Goal: Task Accomplishment & Management: Use online tool/utility

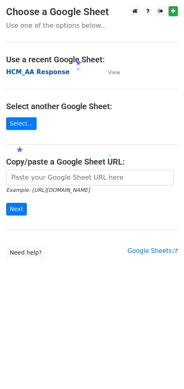
click at [51, 72] on strong "HCM_AA Response" at bounding box center [38, 71] width 64 height 7
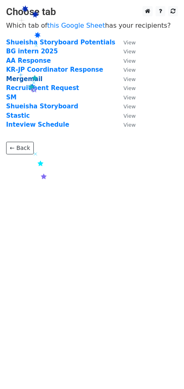
click at [25, 82] on strong "Mergemail" at bounding box center [24, 78] width 36 height 7
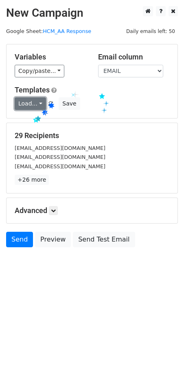
click at [31, 108] on link "Load..." at bounding box center [30, 103] width 31 height 13
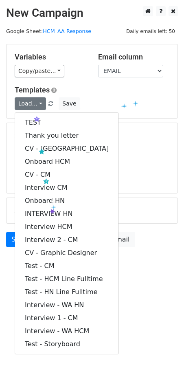
click at [132, 100] on div "Load... TEST Thank you letter CV - WA Onboard HCM CV - CM Interview CM Onboard …" at bounding box center [92, 103] width 167 height 13
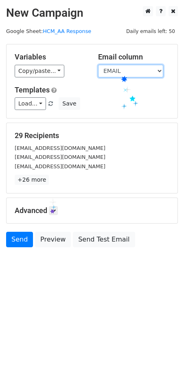
click at [121, 72] on select "Nhật Hà Nguyễn Hoàng Type EMAIL NAME POSITION Time Language Interviewer Test sa…" at bounding box center [130, 71] width 65 height 13
click at [98, 65] on select "Nhật Hà Nguyễn Hoàng Type EMAIL NAME POSITION Time Language Interviewer Test sa…" at bounding box center [130, 71] width 65 height 13
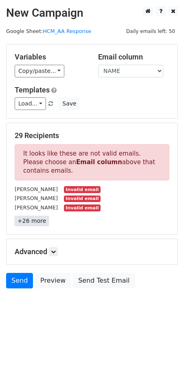
click at [23, 220] on link "+26 more" at bounding box center [32, 221] width 34 height 10
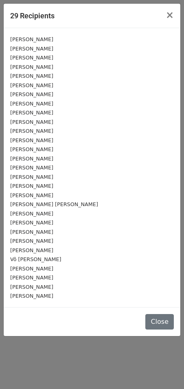
drag, startPoint x: 24, startPoint y: 41, endPoint x: 62, endPoint y: 287, distance: 248.7
click at [62, 287] on div "Lâm Ngọc Hân Vũ Thị Ngọc Anh Phạm Minh Dung Vũ Đoàn Xuân Nhi Nguyễn Yến Khoa Ho…" at bounding box center [92, 167] width 177 height 279
click at [170, 17] on span "×" at bounding box center [170, 14] width 8 height 11
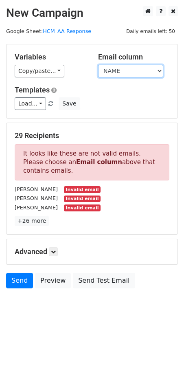
click at [127, 66] on select "Nhật Hà Nguyễn Hoàng Type EMAIL NAME POSITION Time Language Interviewer Test sa…" at bounding box center [130, 71] width 65 height 13
select select "EMAIL"
click at [98, 65] on select "Nhật Hà Nguyễn Hoàng Type EMAIL NAME POSITION Time Language Interviewer Test sa…" at bounding box center [130, 71] width 65 height 13
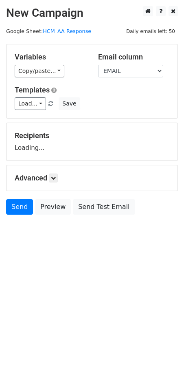
click at [124, 111] on div "Variables Copy/paste... {{Nhật Hà Nguyễn Hoàng}} {{Type}} {{EMAIL}} {{NAME}} {{…" at bounding box center [92, 81] width 171 height 74
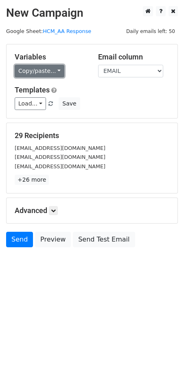
click at [40, 71] on link "Copy/paste..." at bounding box center [40, 71] width 50 height 13
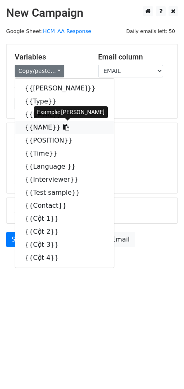
click at [35, 129] on link "{{NAME}}" at bounding box center [64, 127] width 99 height 13
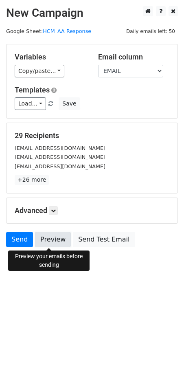
click at [43, 242] on link "Preview" at bounding box center [53, 239] width 36 height 15
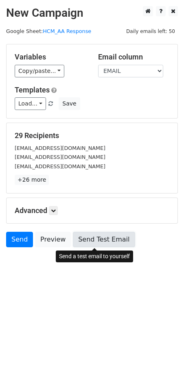
click at [82, 242] on link "Send Test Email" at bounding box center [104, 239] width 62 height 15
